Goal: Task Accomplishment & Management: Manage account settings

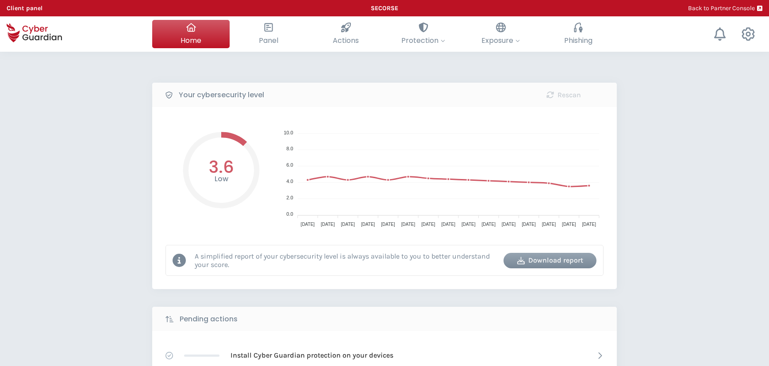
select select "English"
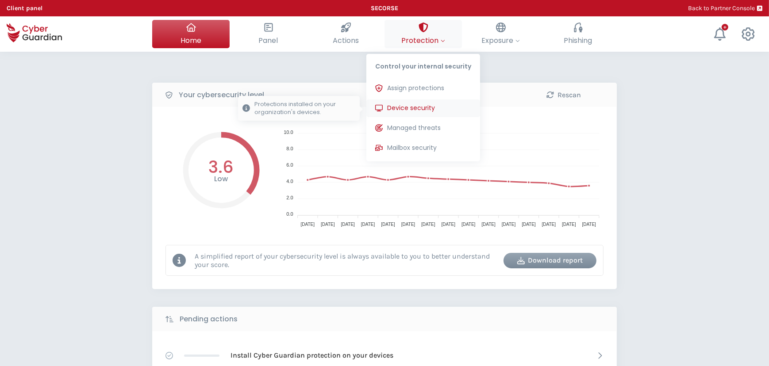
click at [413, 110] on span "Device security" at bounding box center [411, 107] width 48 height 9
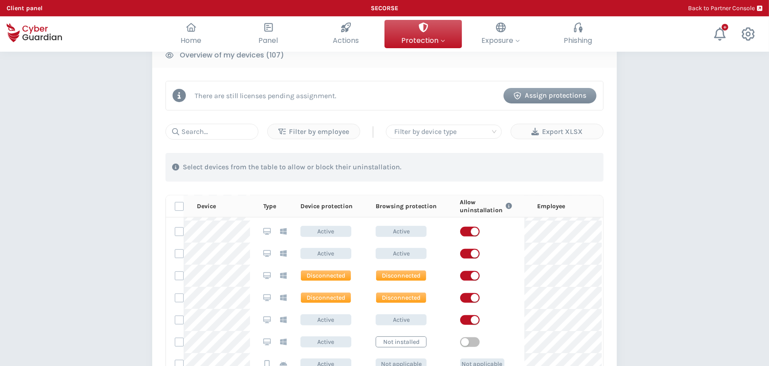
scroll to position [844, 0]
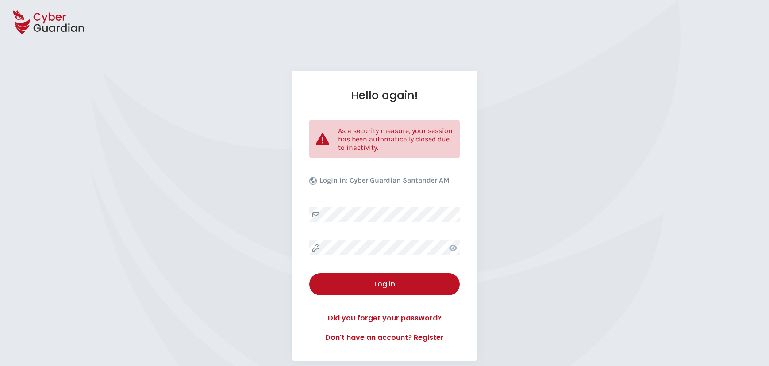
select select "English"
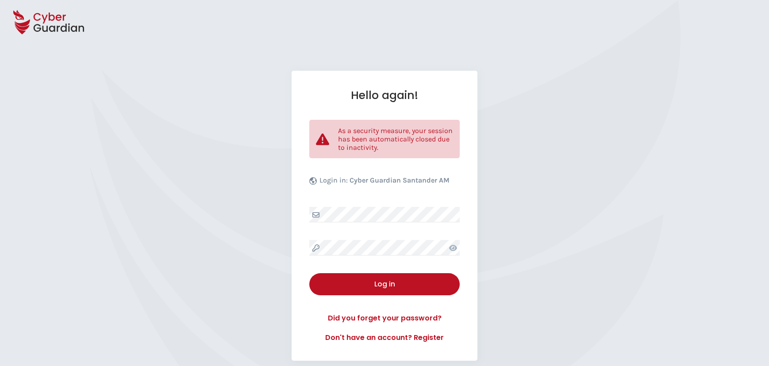
select select "English"
